Goal: Information Seeking & Learning: Learn about a topic

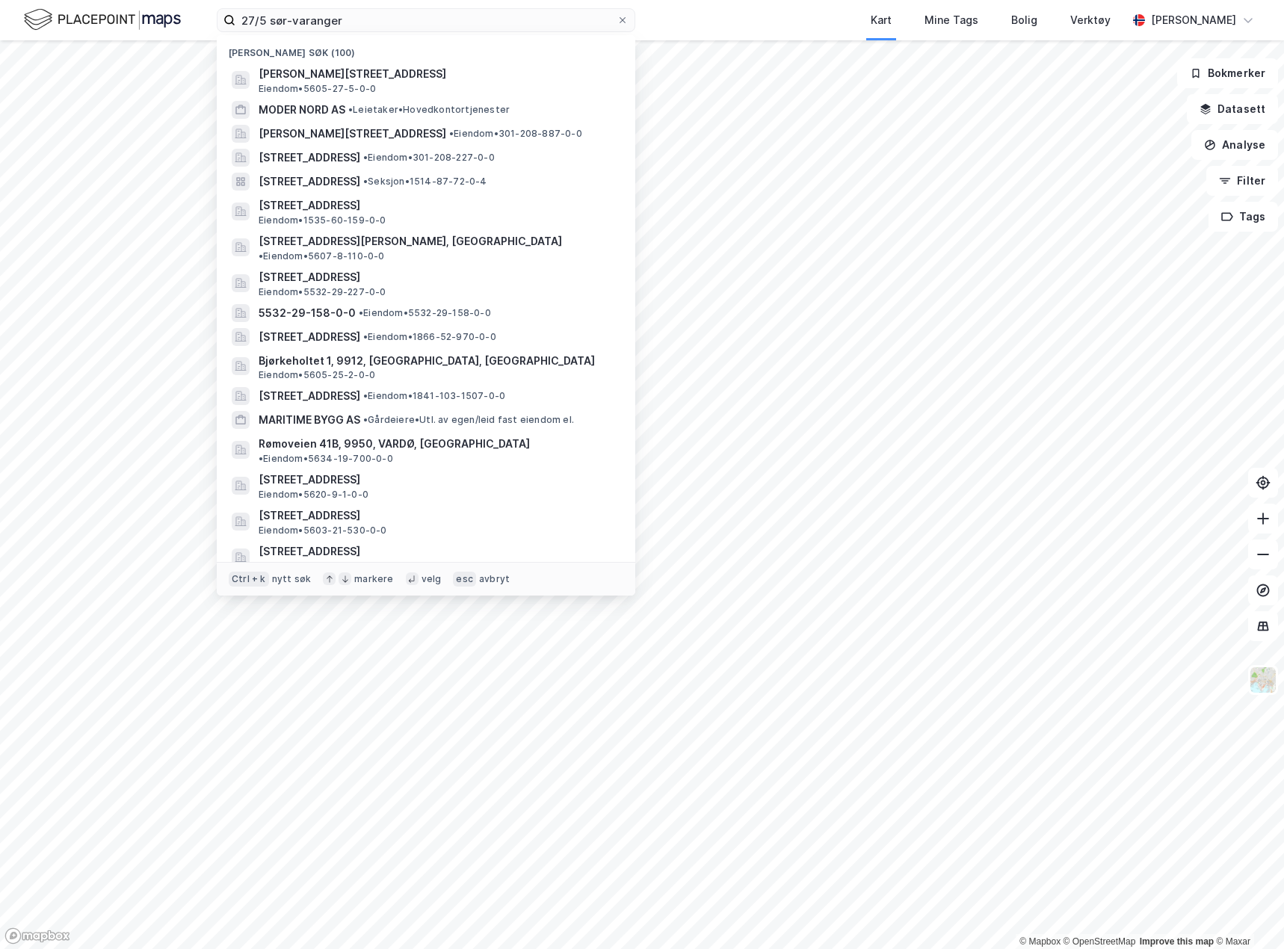
click at [787, 9] on div "Kart Mine Tags Bolig Verktøy" at bounding box center [917, 20] width 420 height 40
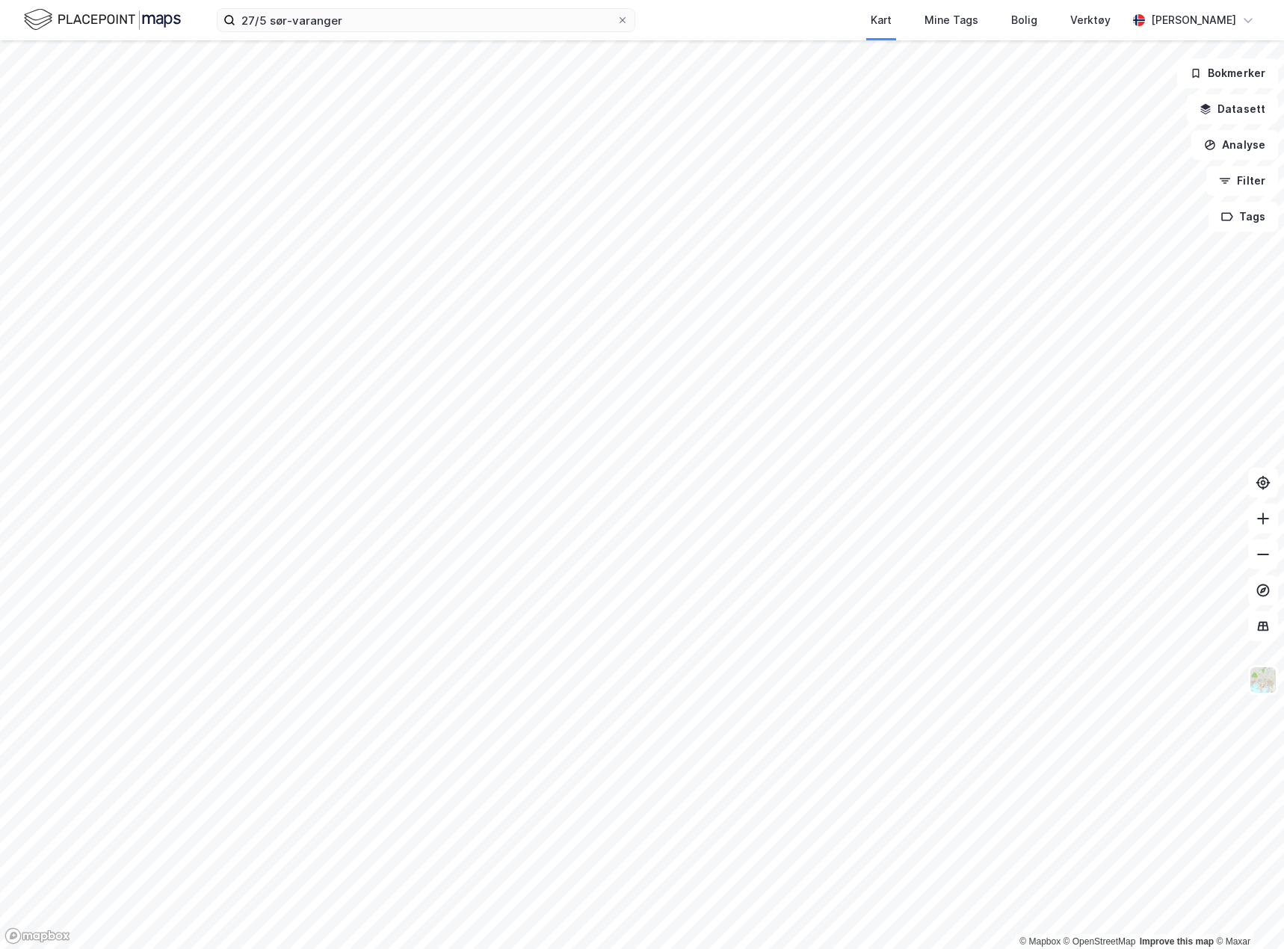
click at [90, 22] on img at bounding box center [102, 20] width 157 height 26
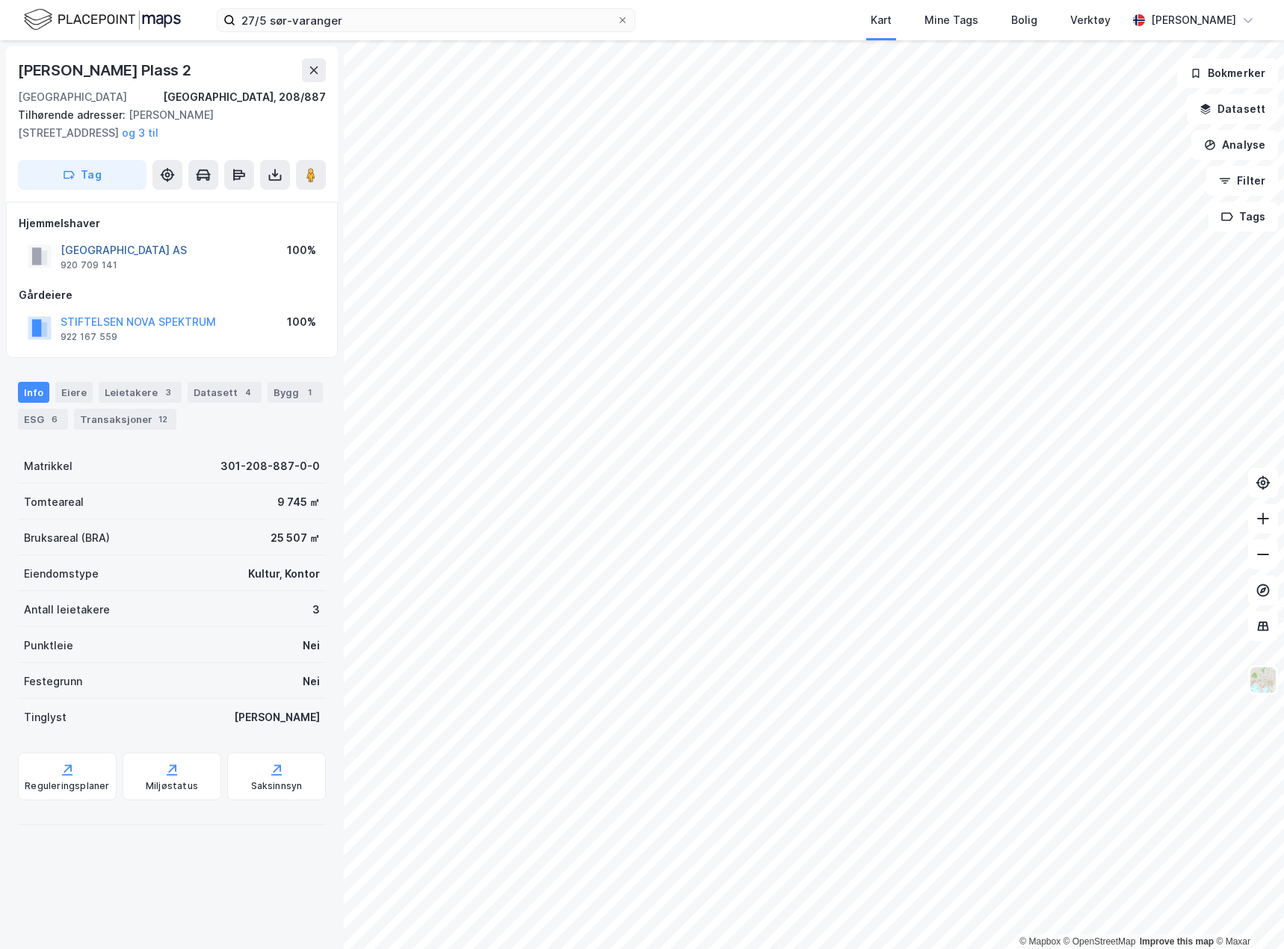
click at [0, 0] on button "[GEOGRAPHIC_DATA] AS" at bounding box center [0, 0] width 0 height 0
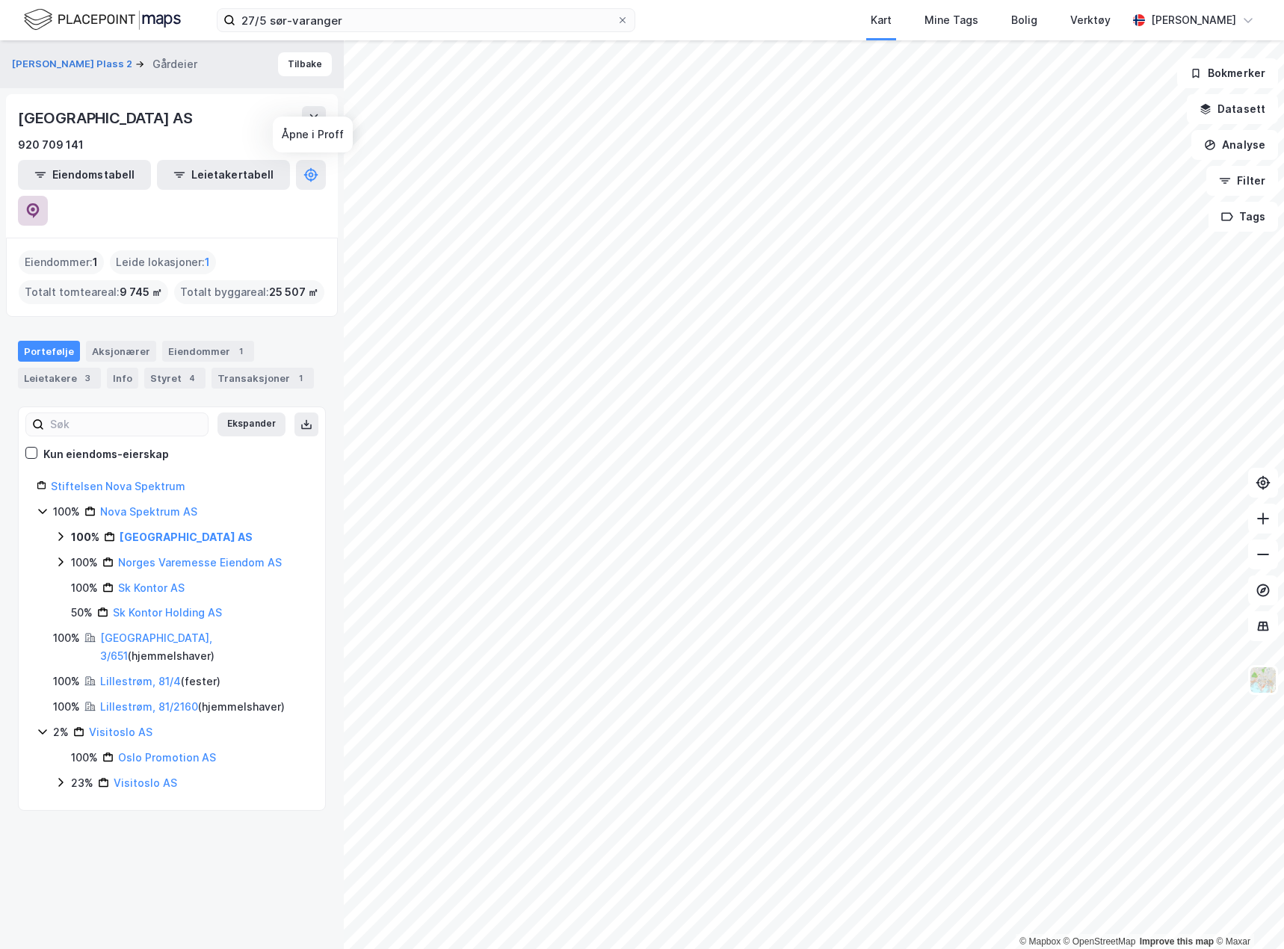
click at [35, 207] on icon at bounding box center [33, 209] width 4 height 4
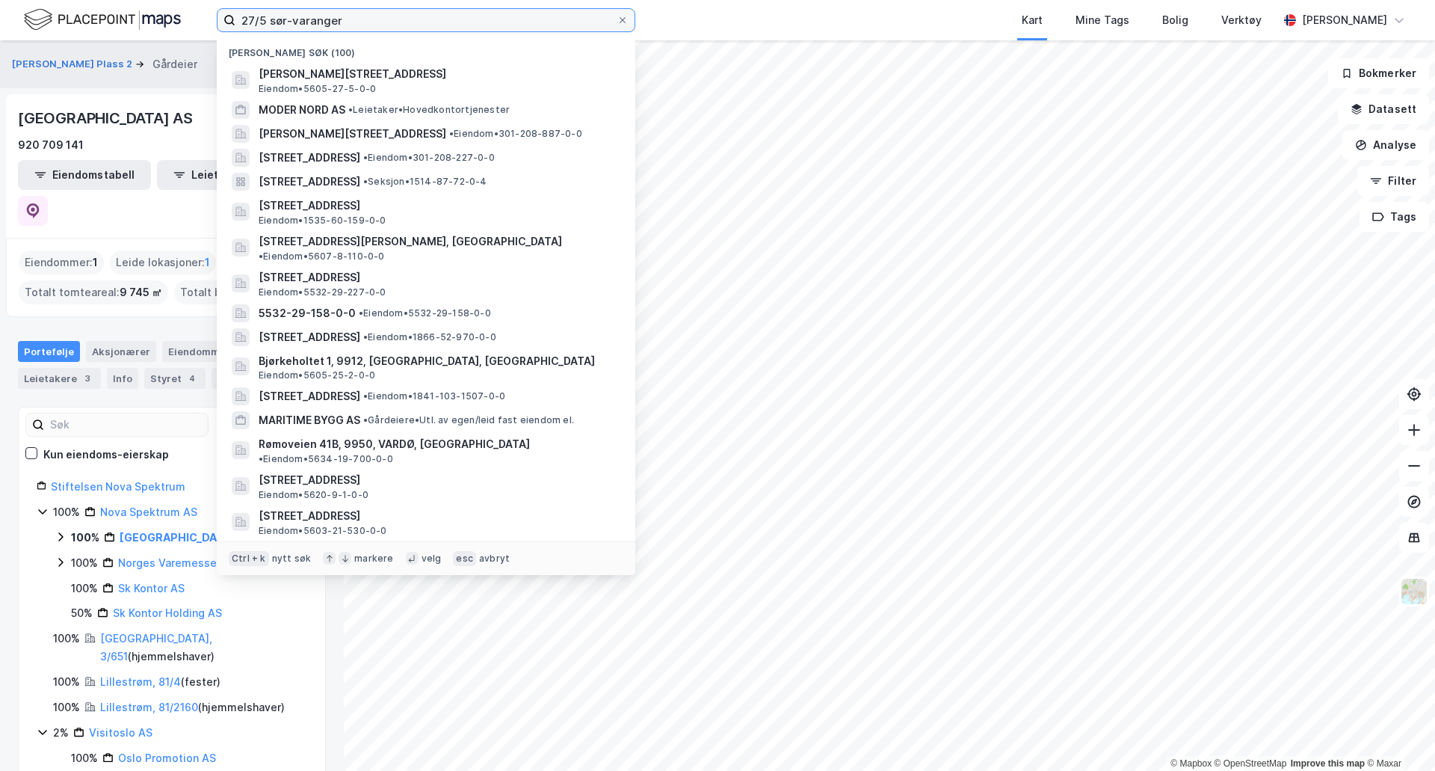
click at [397, 27] on input "27/5 sør-varanger" at bounding box center [425, 20] width 381 height 22
click at [478, 18] on input at bounding box center [434, 20] width 399 height 22
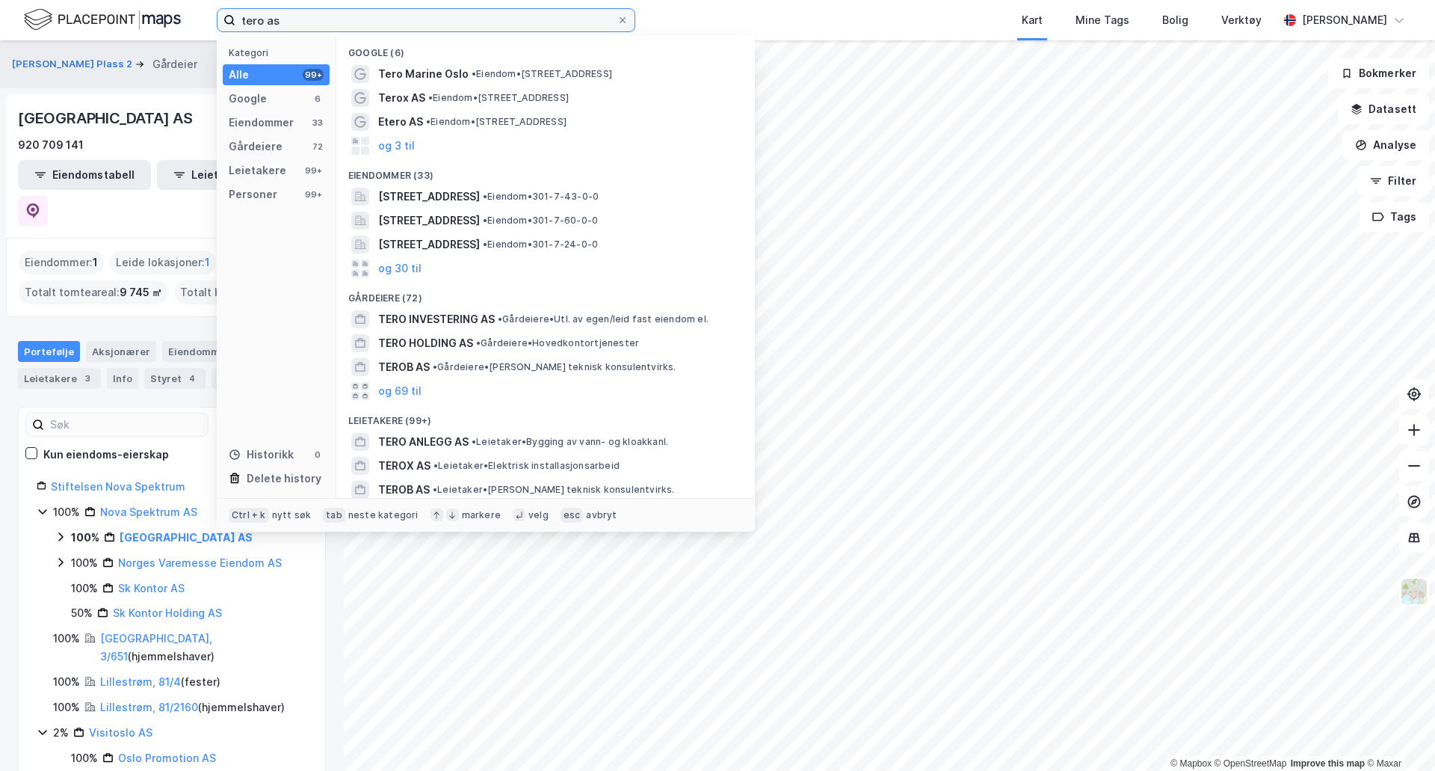
type input "tero as"
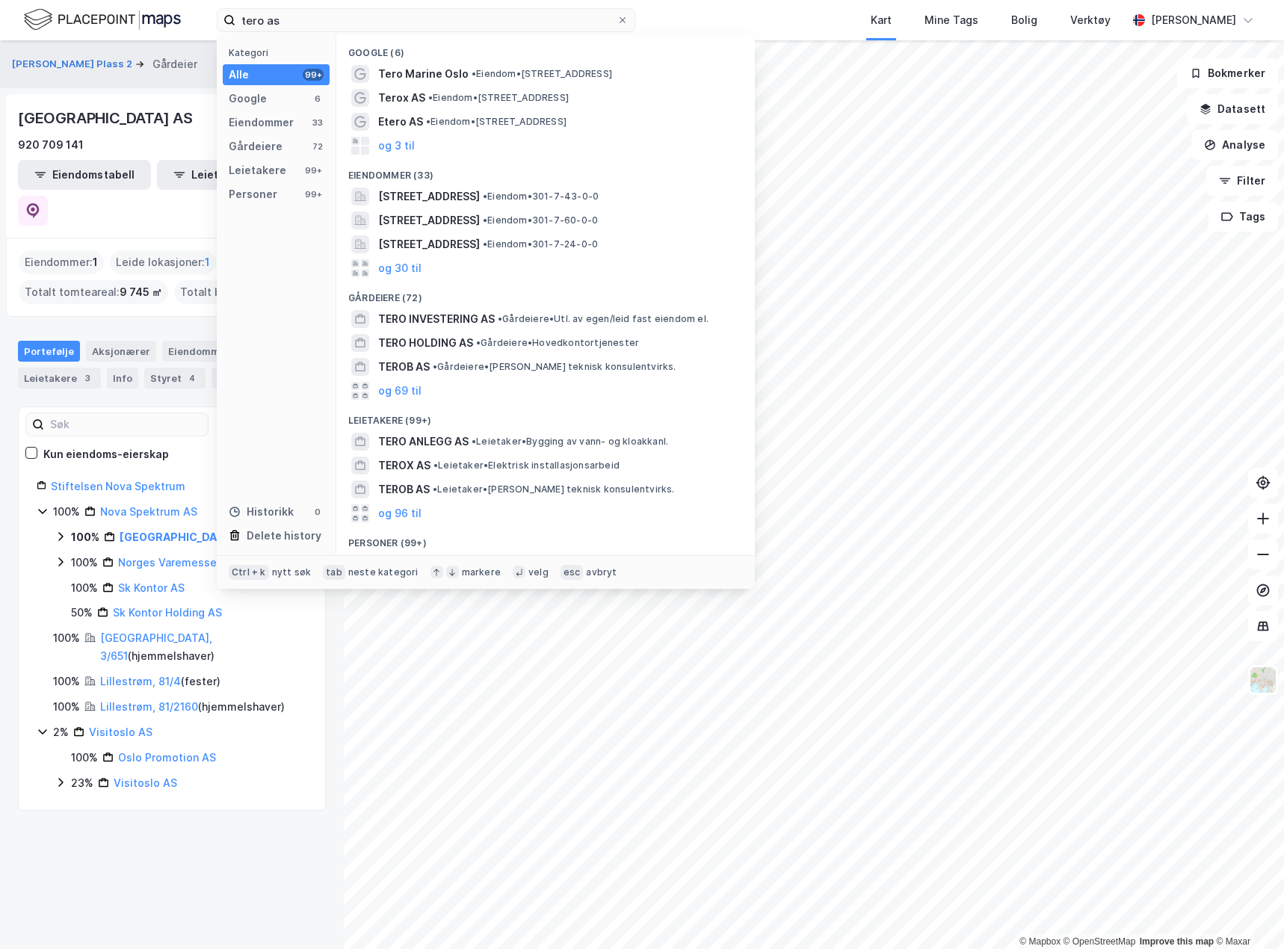
click at [225, 836] on div "[PERSON_NAME] Plass 2 Gårdeier Tilbake [GEOGRAPHIC_DATA] AS 920 709 141 Eiendom…" at bounding box center [172, 494] width 344 height 909
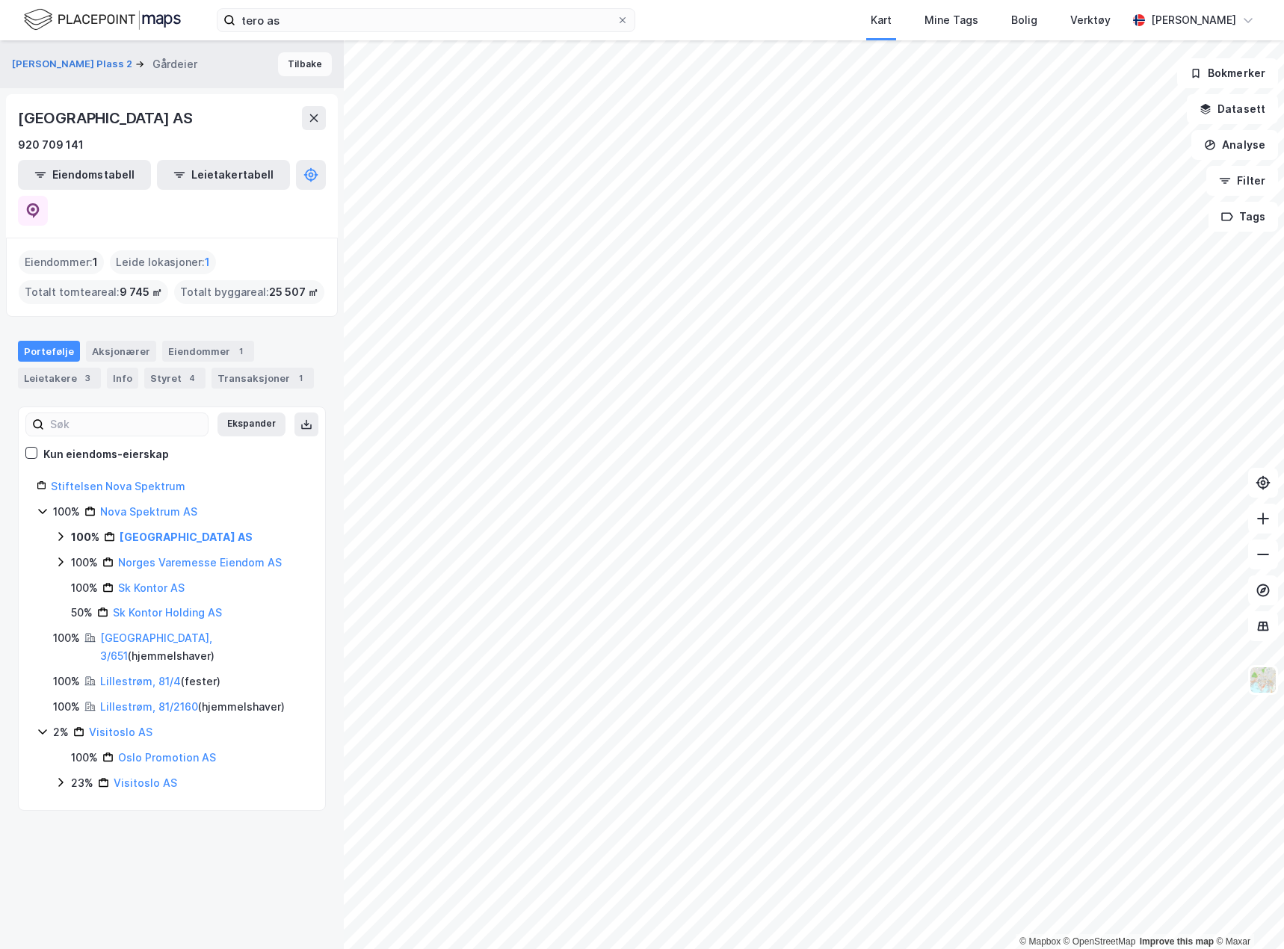
click at [301, 70] on button "Tilbake" at bounding box center [305, 64] width 54 height 24
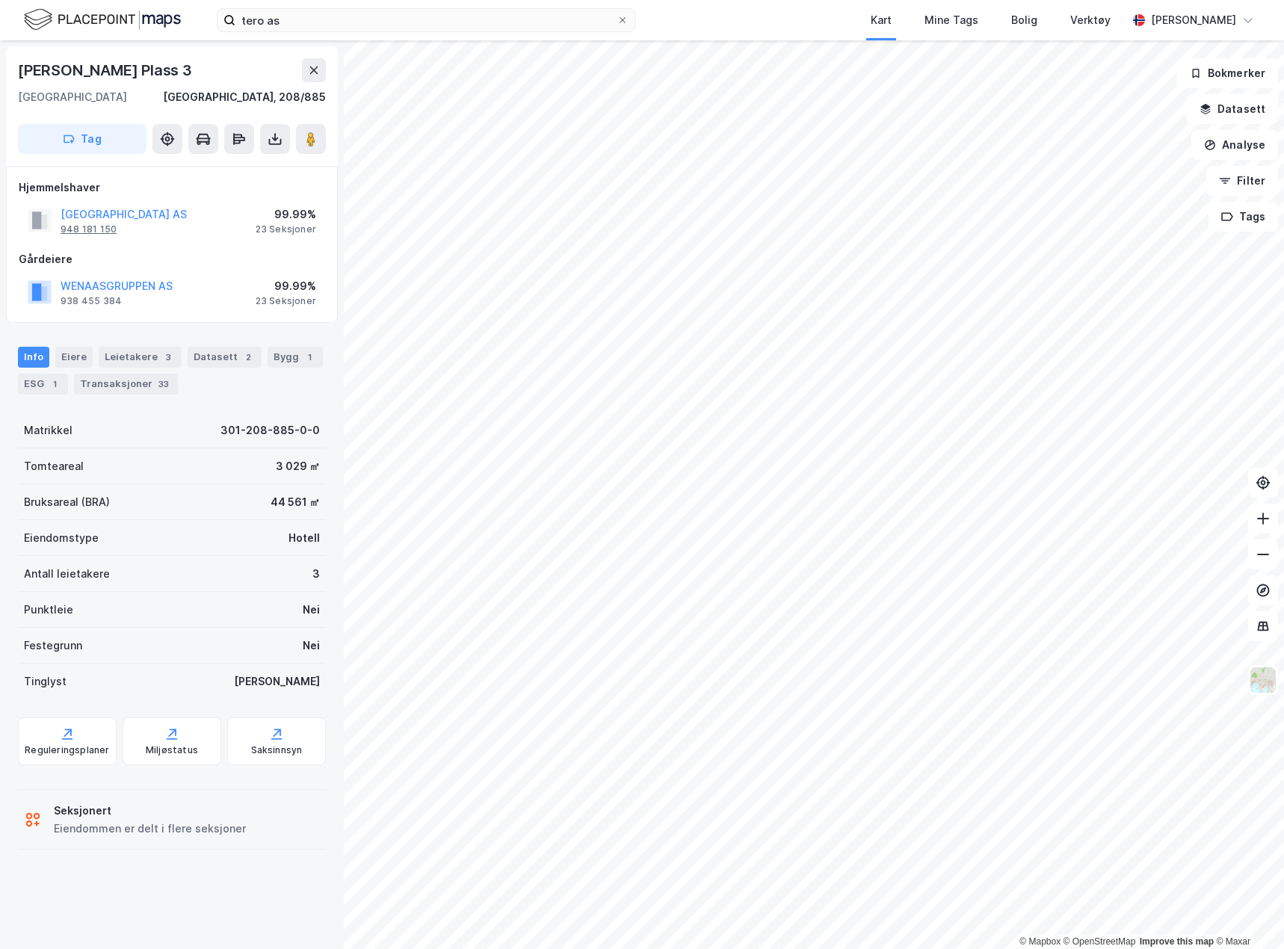
click at [100, 233] on div "948 181 150" at bounding box center [89, 229] width 56 height 12
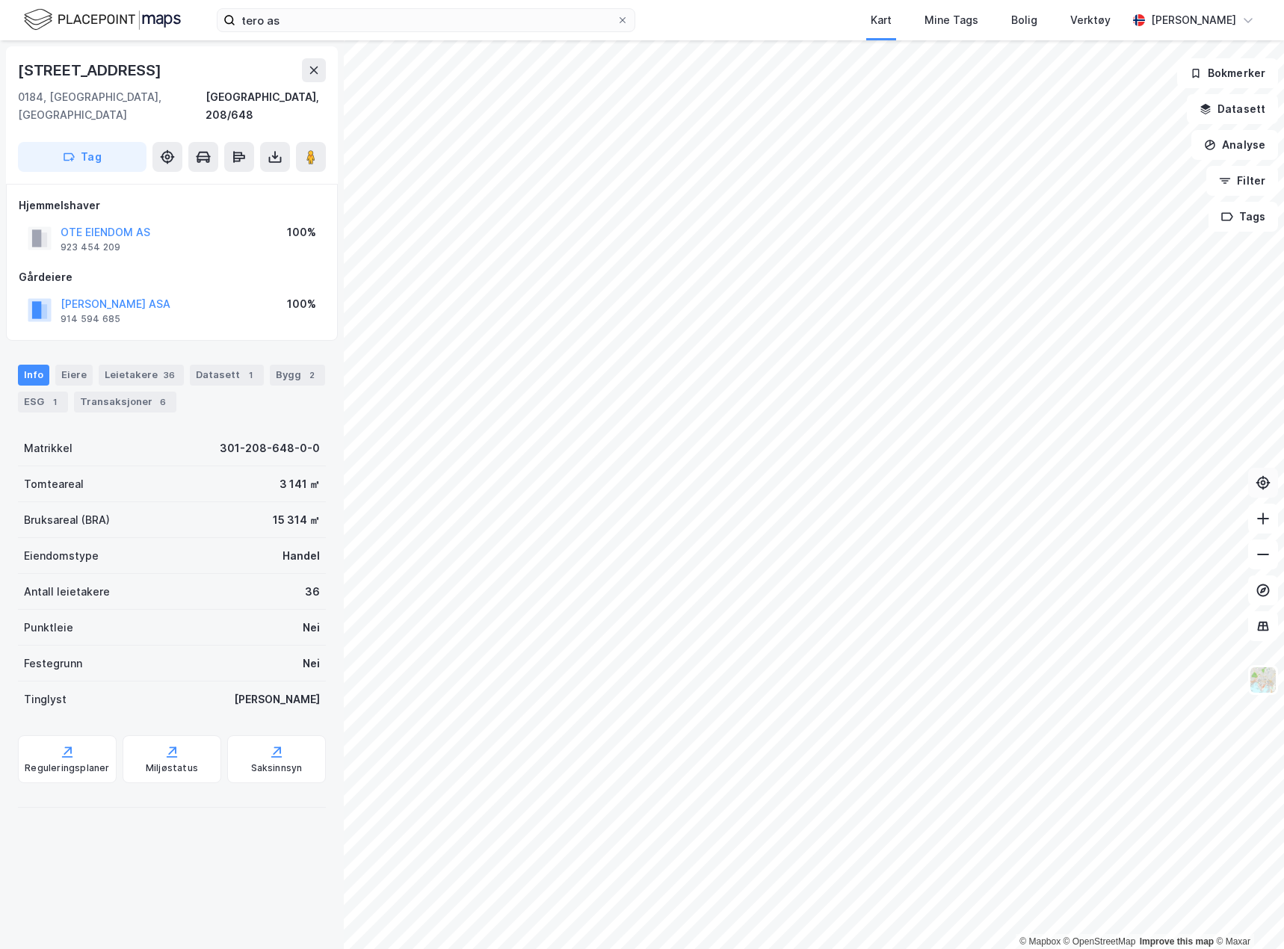
scroll to position [4, 0]
